Goal: Transaction & Acquisition: Download file/media

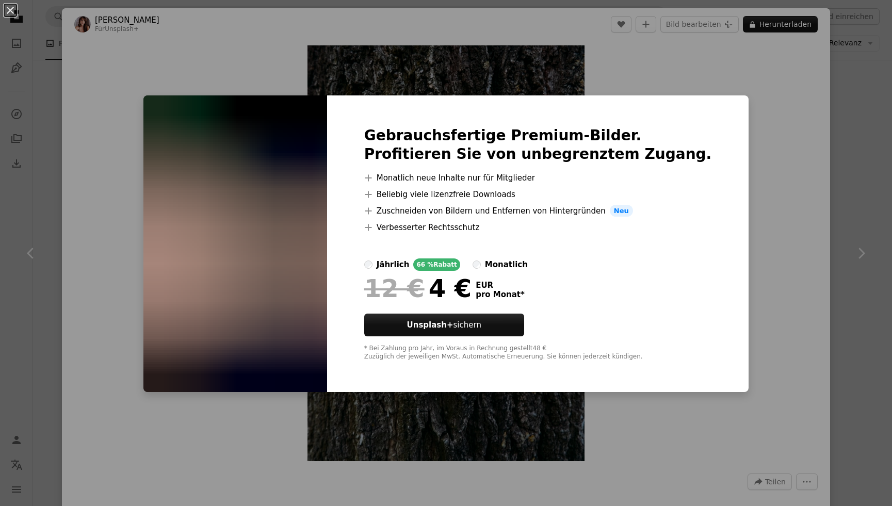
scroll to position [13119, 0]
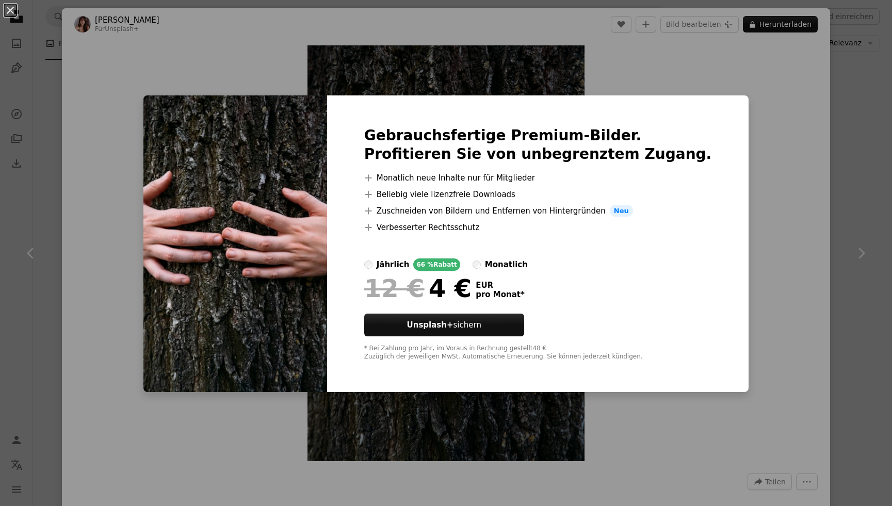
click at [737, 170] on div "An X shape Gebrauchsfertige Premium-Bilder. Profitieren Sie von unbegrenztem Zu…" at bounding box center [446, 253] width 892 height 506
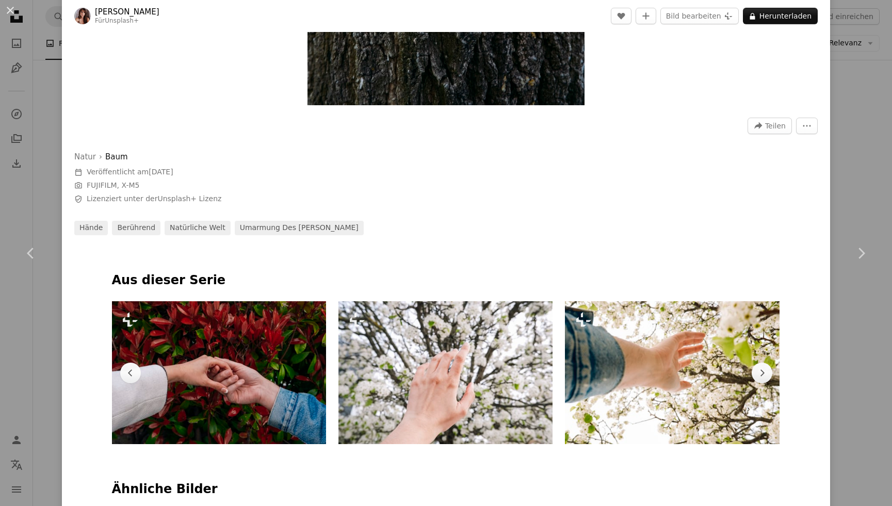
scroll to position [356, 0]
click at [9, 10] on button "An X shape" at bounding box center [10, 10] width 12 height 12
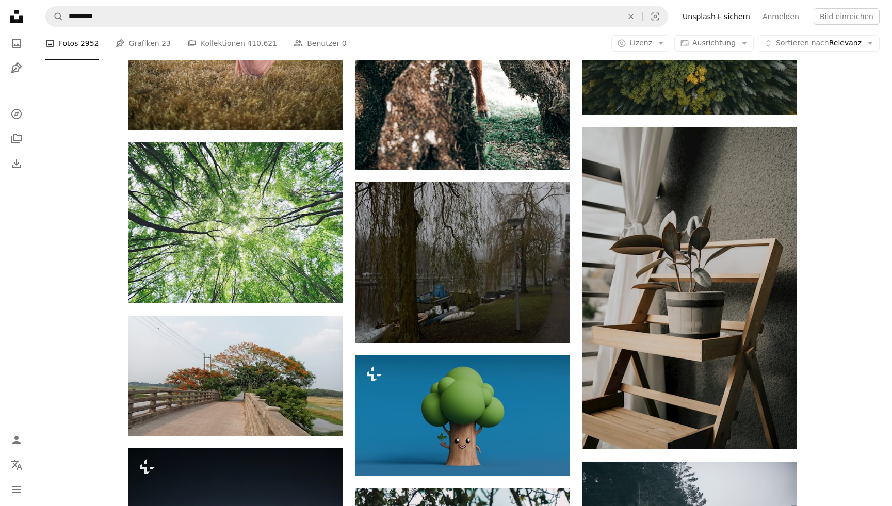
scroll to position [14199, 0]
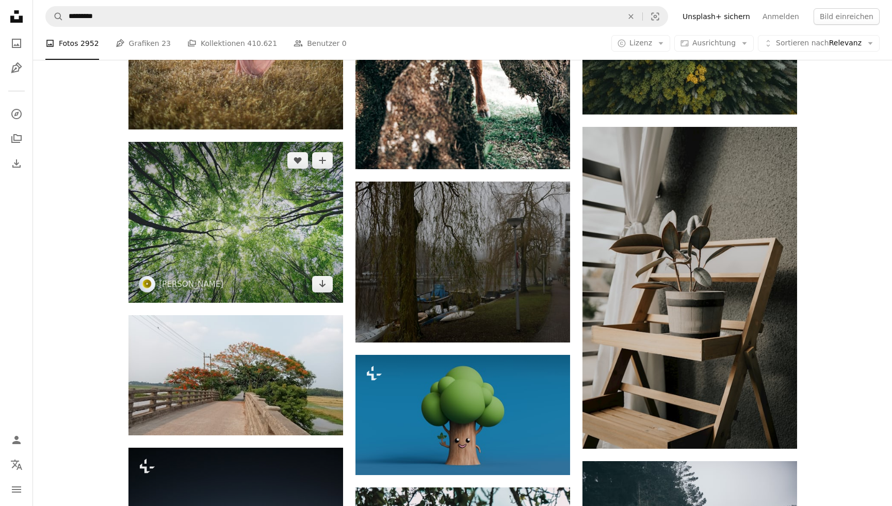
click at [278, 211] on img at bounding box center [235, 222] width 215 height 161
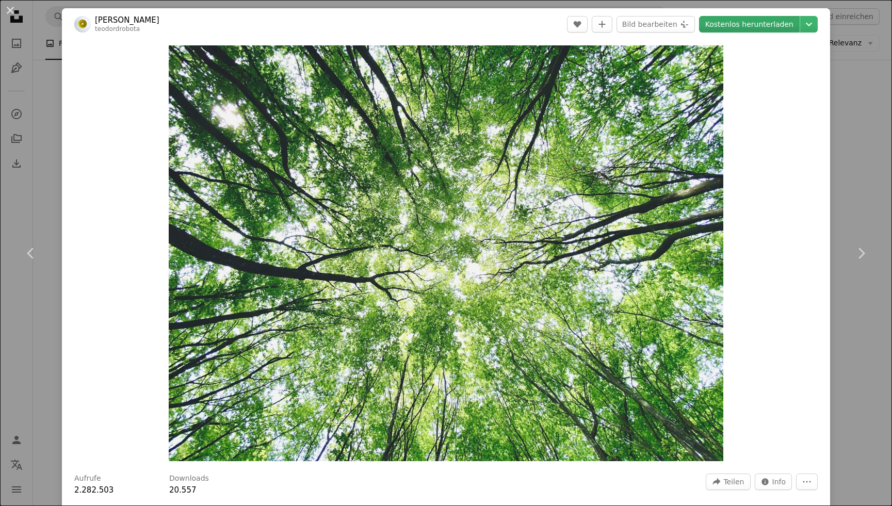
click at [761, 22] on link "Kostenlos herunterladen" at bounding box center [749, 24] width 101 height 17
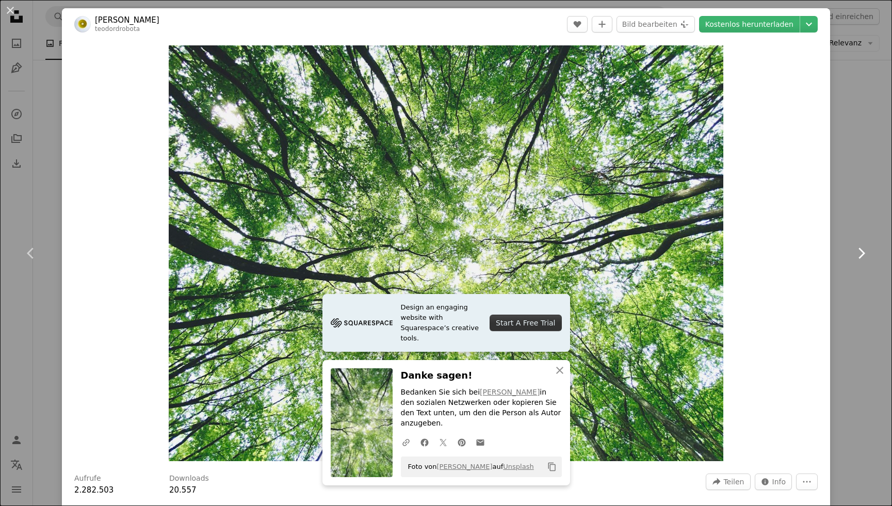
click at [854, 204] on link "Chevron right" at bounding box center [861, 253] width 62 height 99
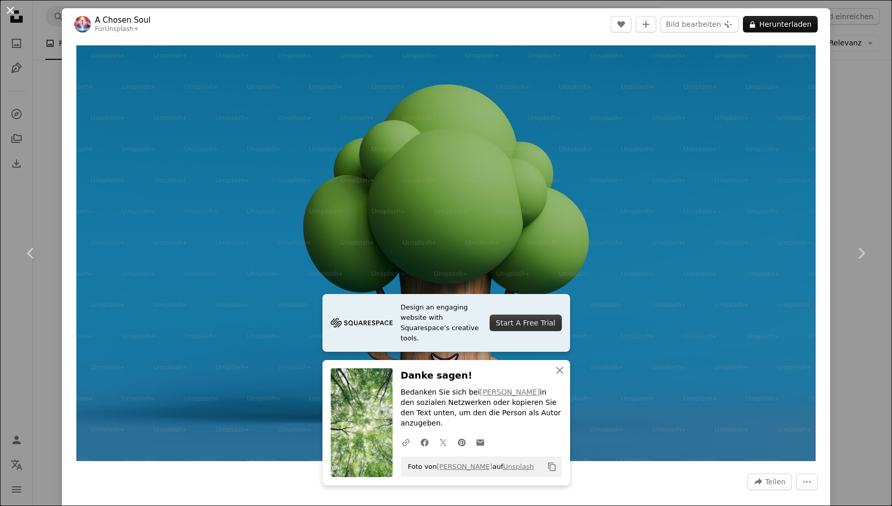
click at [11, 9] on button "An X shape" at bounding box center [10, 10] width 12 height 12
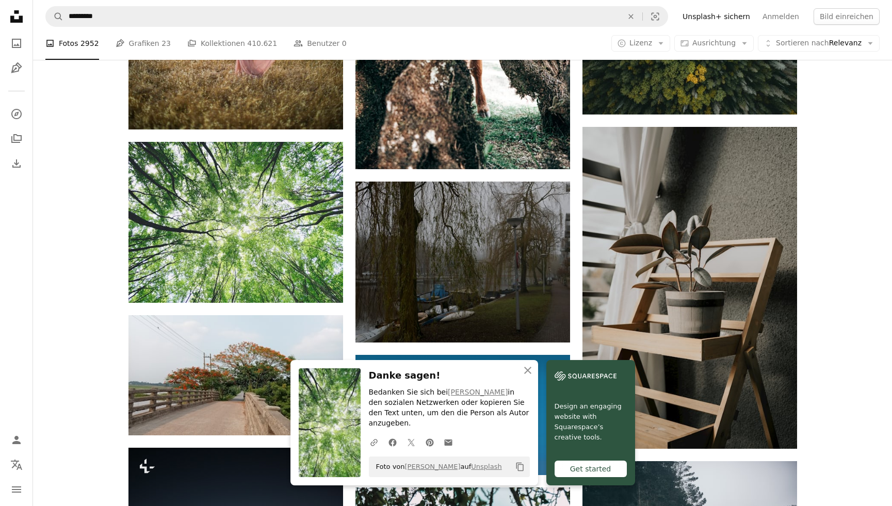
click at [328, 416] on img at bounding box center [330, 422] width 62 height 109
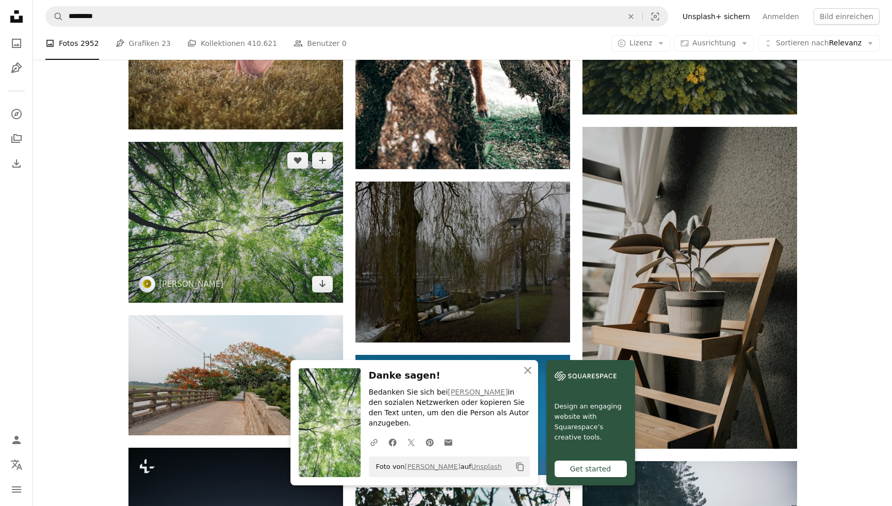
click at [228, 197] on img at bounding box center [235, 222] width 215 height 161
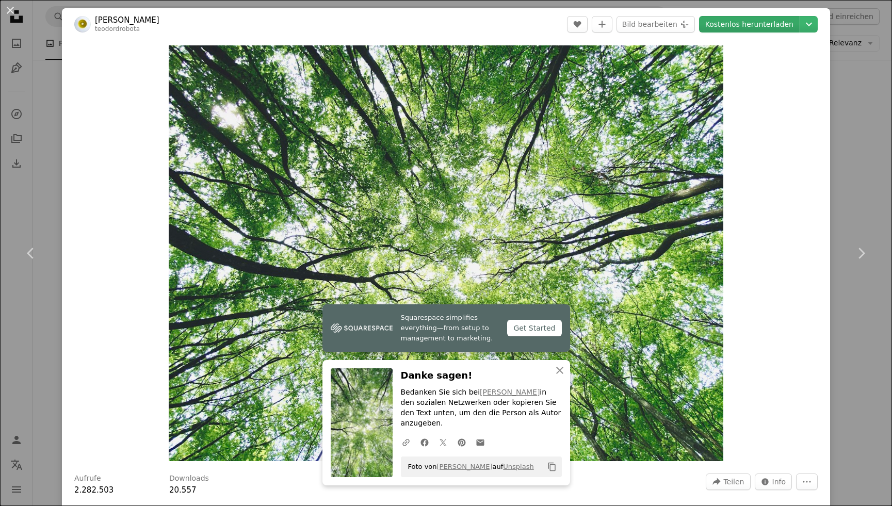
click at [741, 24] on link "Kostenlos herunterladen" at bounding box center [749, 24] width 101 height 17
click at [563, 377] on icon "An X shape" at bounding box center [560, 370] width 12 height 12
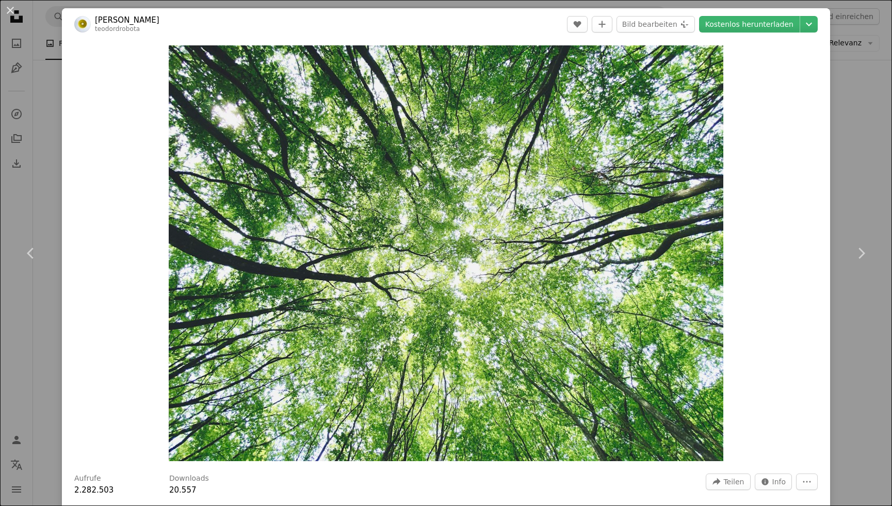
drag, startPoint x: 340, startPoint y: 15, endPoint x: 604, endPoint y: -18, distance: 266.2
drag, startPoint x: 332, startPoint y: 30, endPoint x: 569, endPoint y: 19, distance: 237.1
click at [569, 19] on header "[PERSON_NAME] [PERSON_NAME] A heart A plus sign Bild bearbeiten Plus sign for U…" at bounding box center [446, 24] width 768 height 32
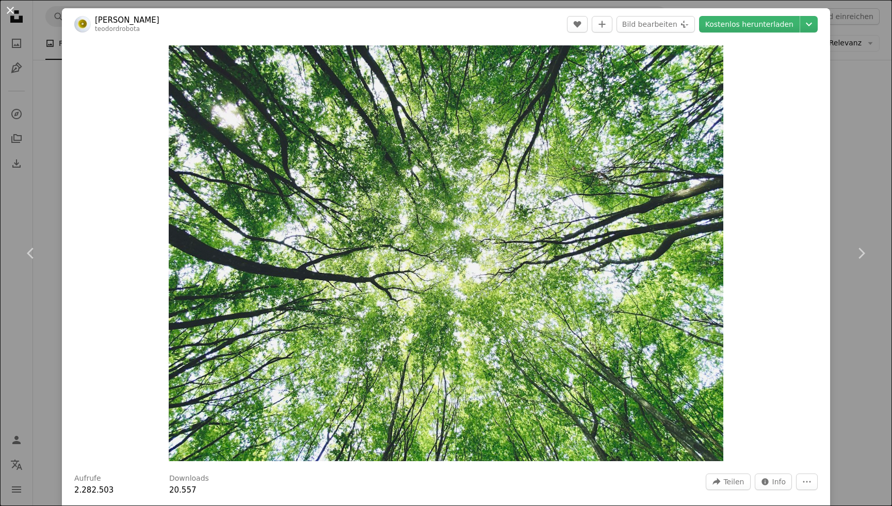
click at [8, 14] on button "An X shape" at bounding box center [10, 10] width 12 height 12
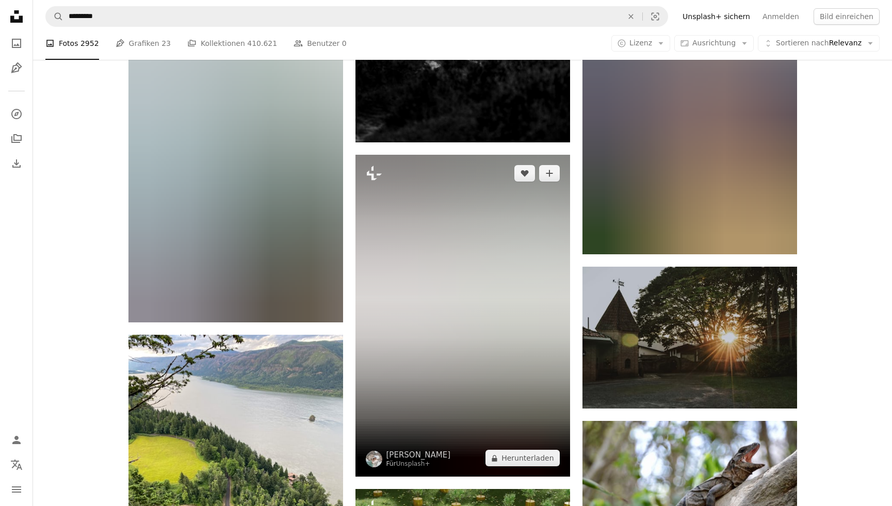
scroll to position [17462, 0]
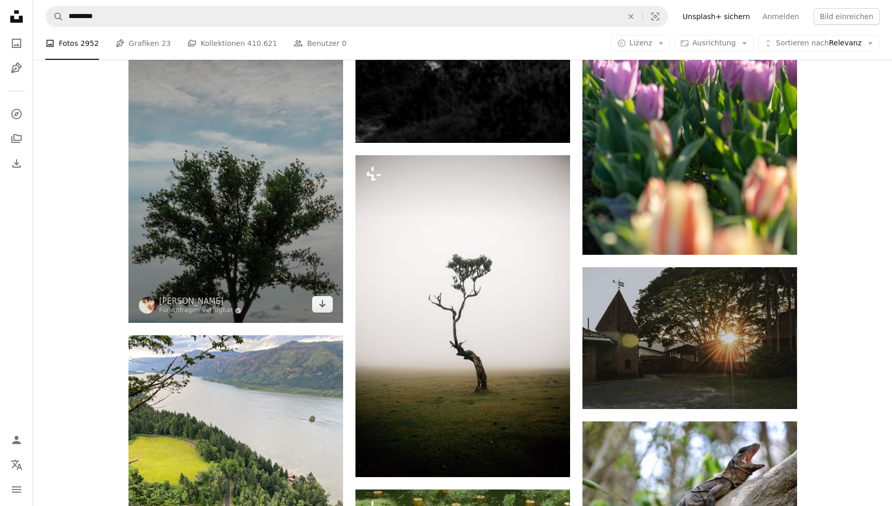
click at [245, 215] on img at bounding box center [235, 162] width 215 height 322
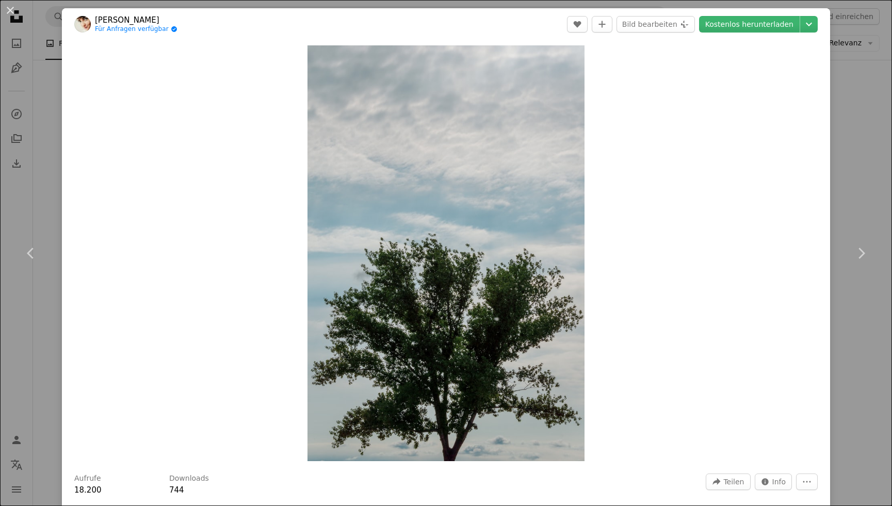
click at [11, 12] on button "An X shape" at bounding box center [10, 10] width 12 height 12
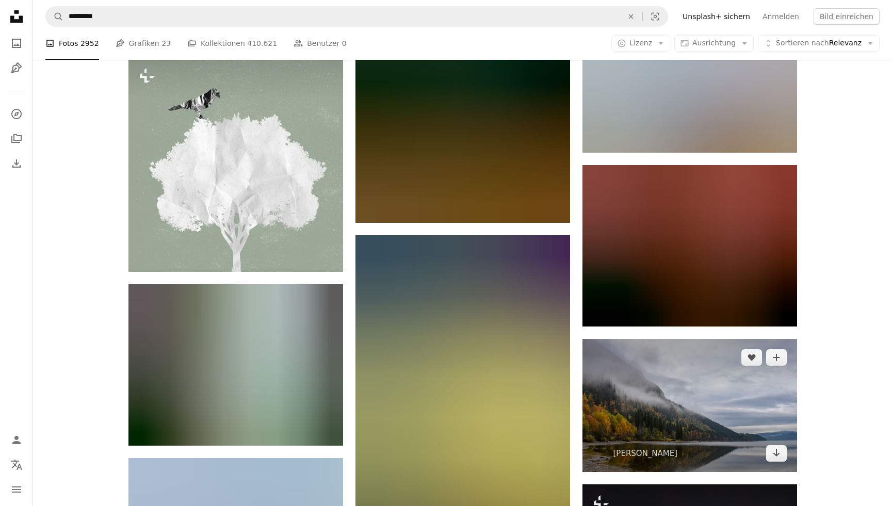
scroll to position [54404, 0]
